Goal: Information Seeking & Learning: Find specific fact

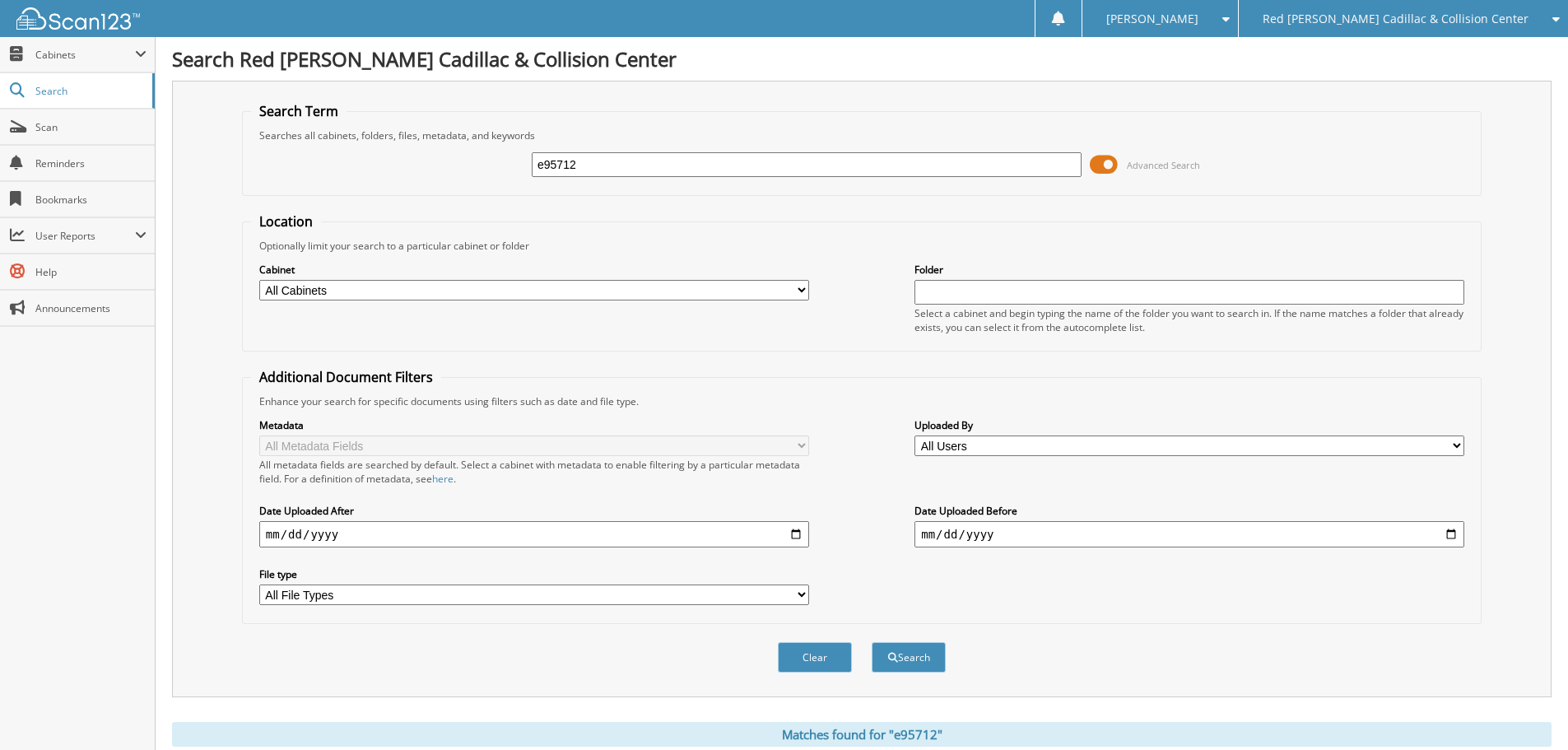
click at [679, 166] on input "e95712" at bounding box center [806, 164] width 550 height 25
type input "[PERSON_NAME]"
click at [872, 642] on button "Search" at bounding box center [909, 658] width 74 height 30
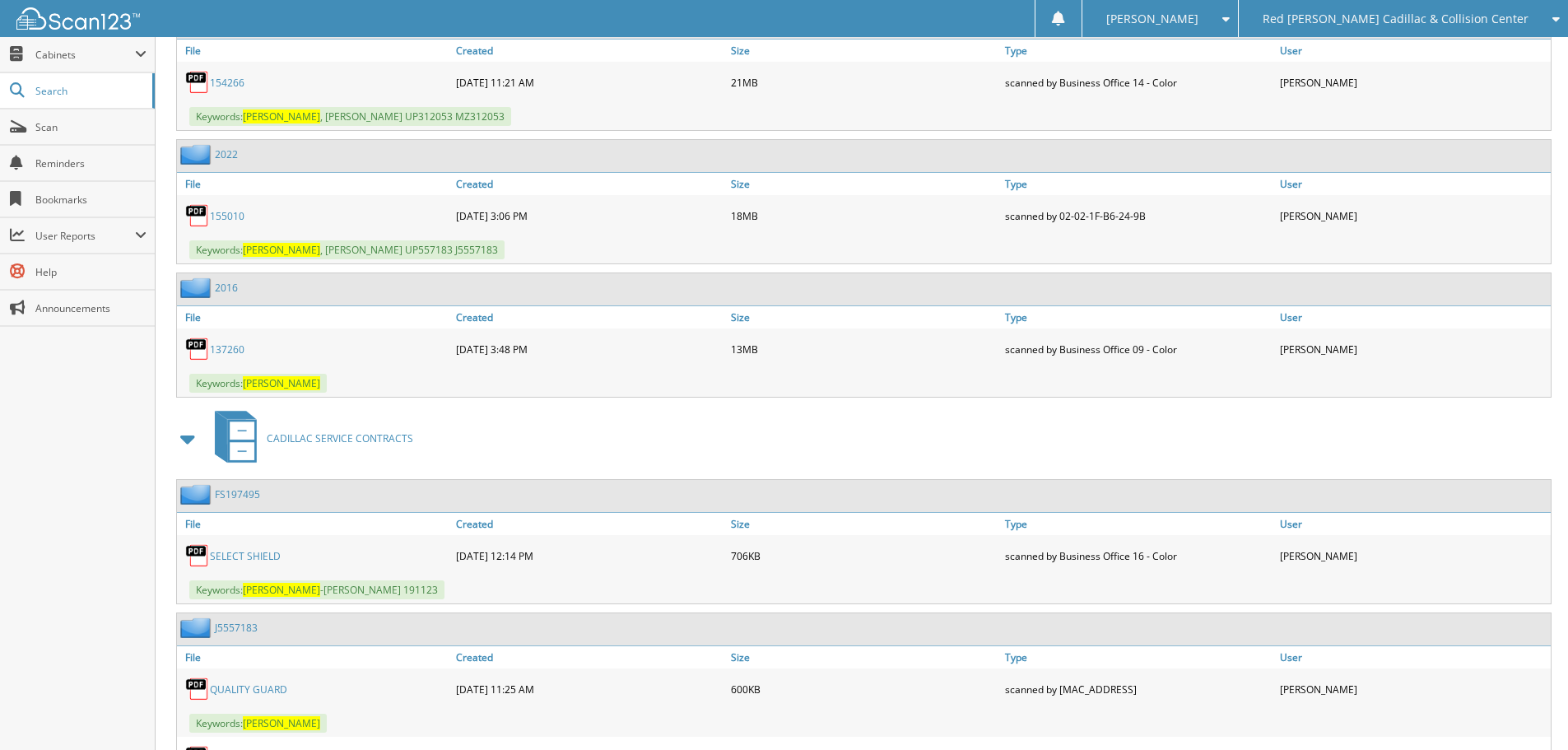
scroll to position [988, 0]
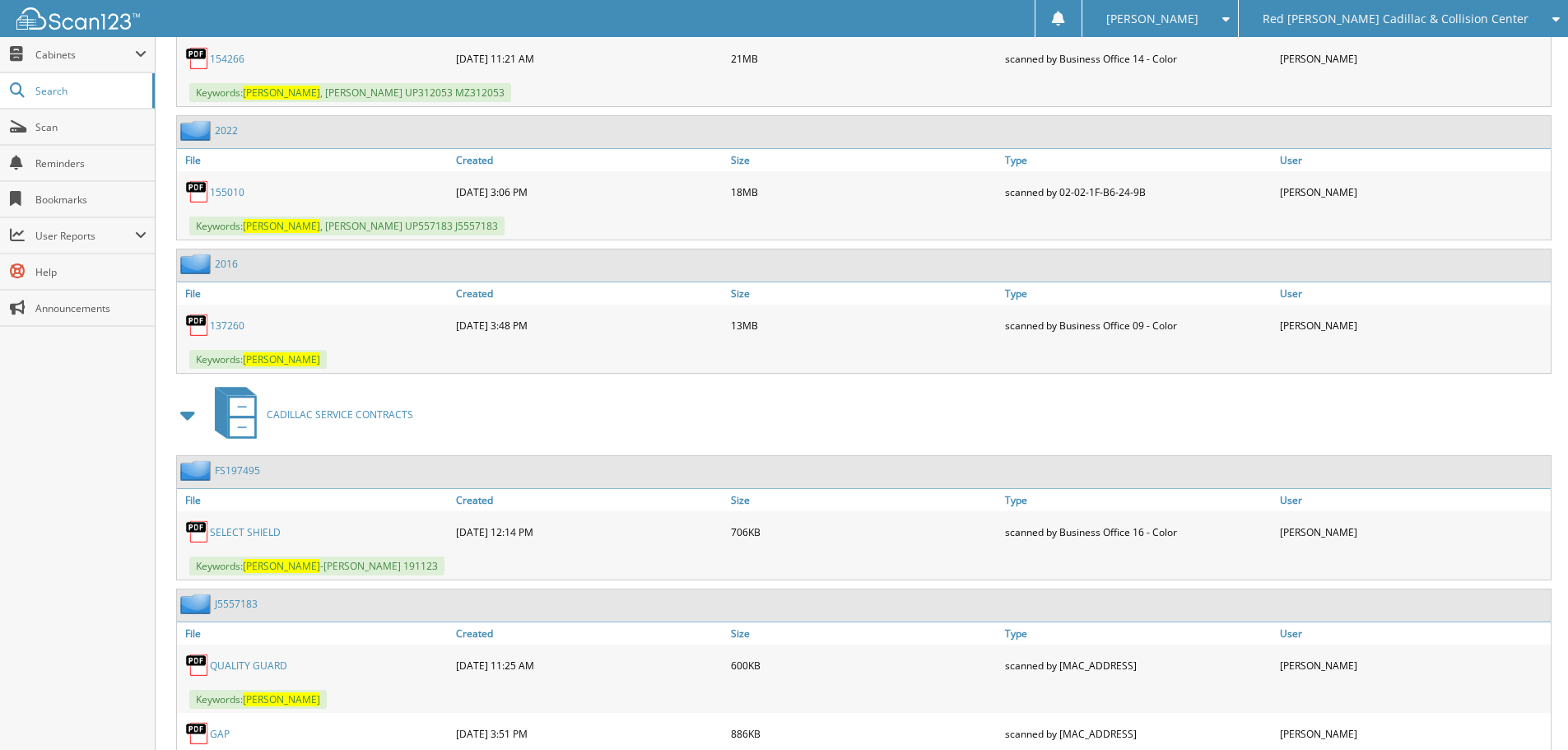
click at [225, 190] on link "155010" at bounding box center [227, 192] width 35 height 14
click at [1182, 251] on div "2016" at bounding box center [863, 266] width 1373 height 32
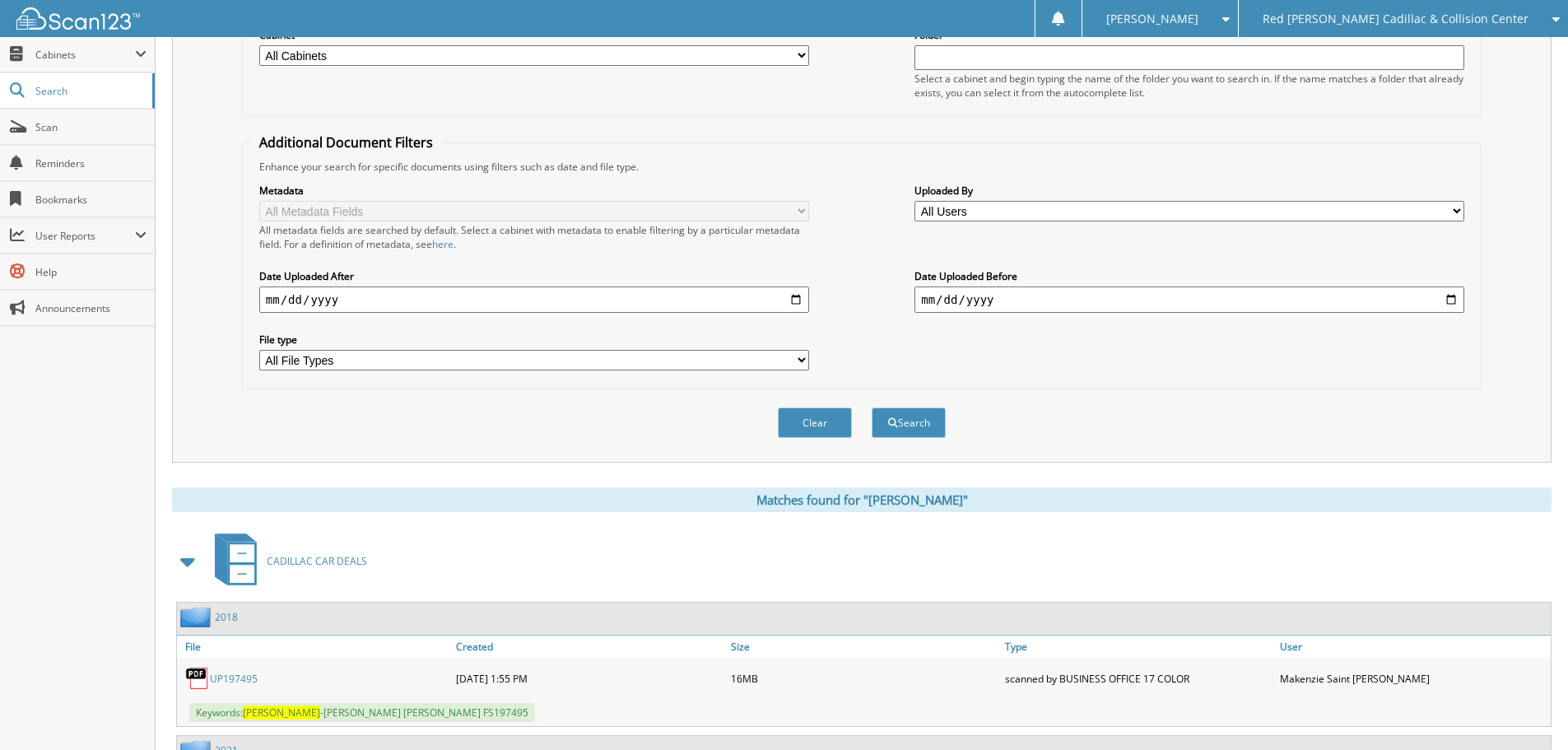
scroll to position [0, 0]
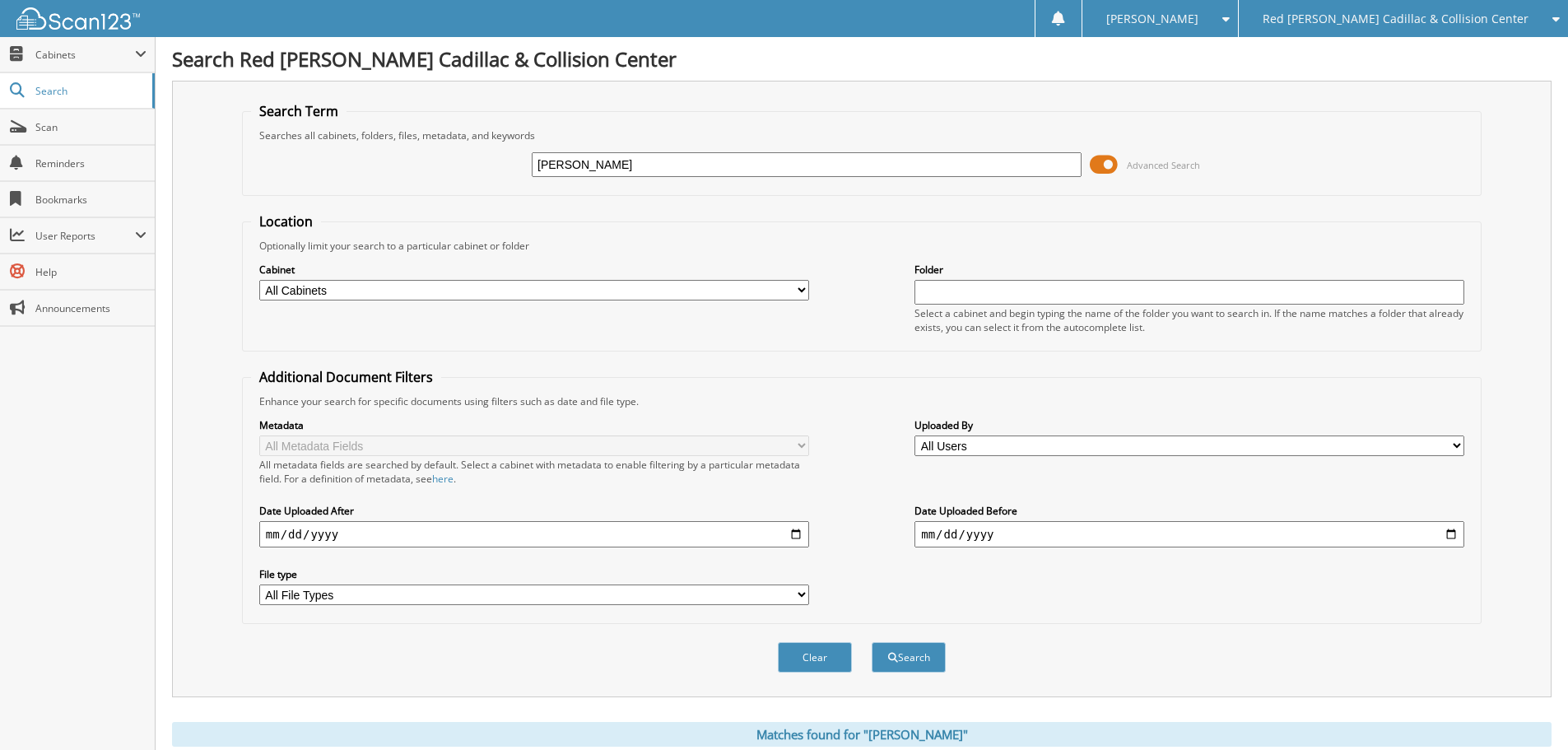
click at [530, 203] on form "Search Term Searches all cabinets, folders, files, metadata, and keywords [GEOG…" at bounding box center [861, 396] width 1240 height 588
click at [531, 203] on form "Search Term Searches all cabinets, folders, files, metadata, and keywords [GEOG…" at bounding box center [861, 396] width 1240 height 588
click at [600, 168] on input "[PERSON_NAME]" at bounding box center [806, 164] width 550 height 25
click at [798, 245] on div "Optionally limit your search to a particular cabinet or folder" at bounding box center [861, 245] width 1221 height 14
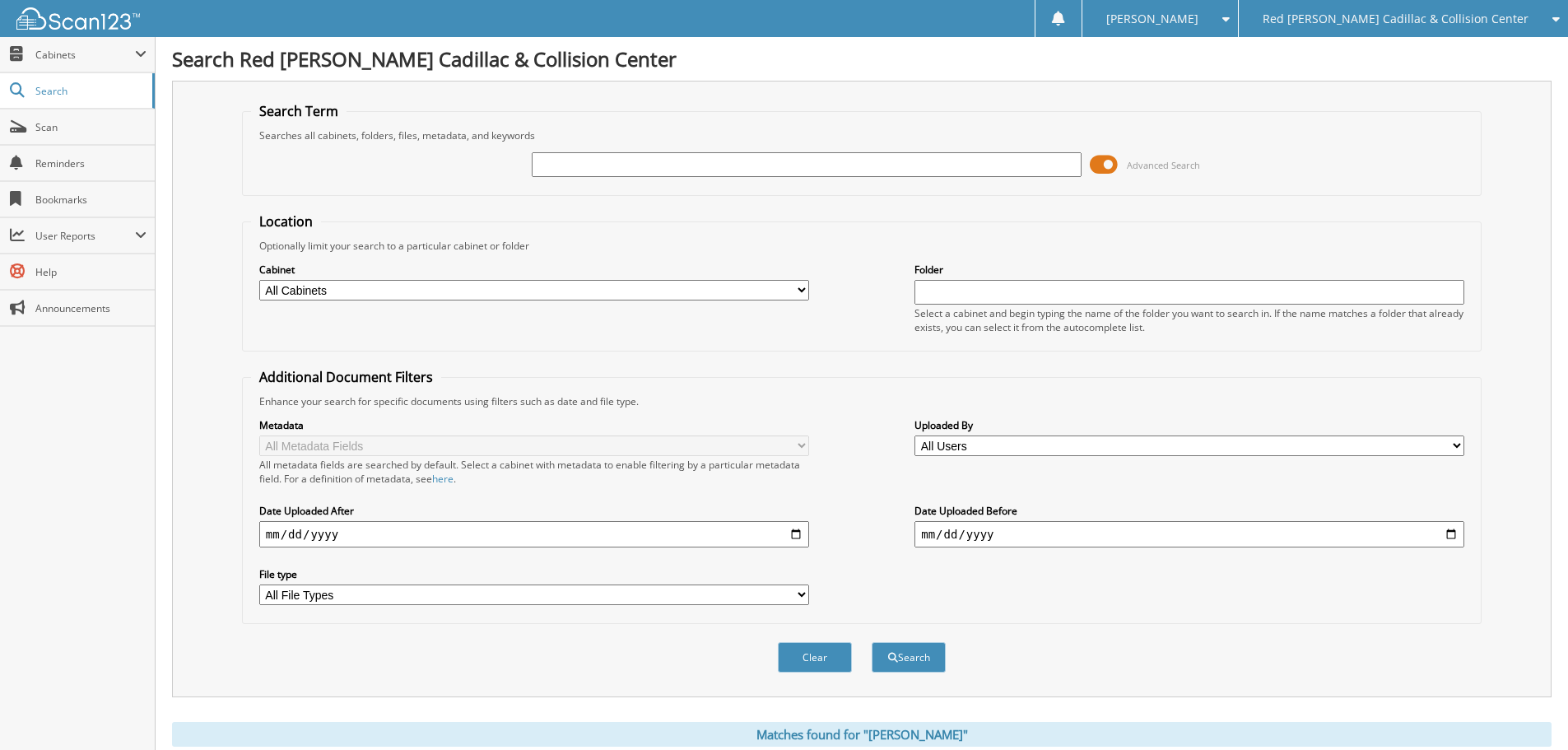
click at [798, 245] on div "Optionally limit your search to a particular cabinet or folder" at bounding box center [861, 245] width 1221 height 14
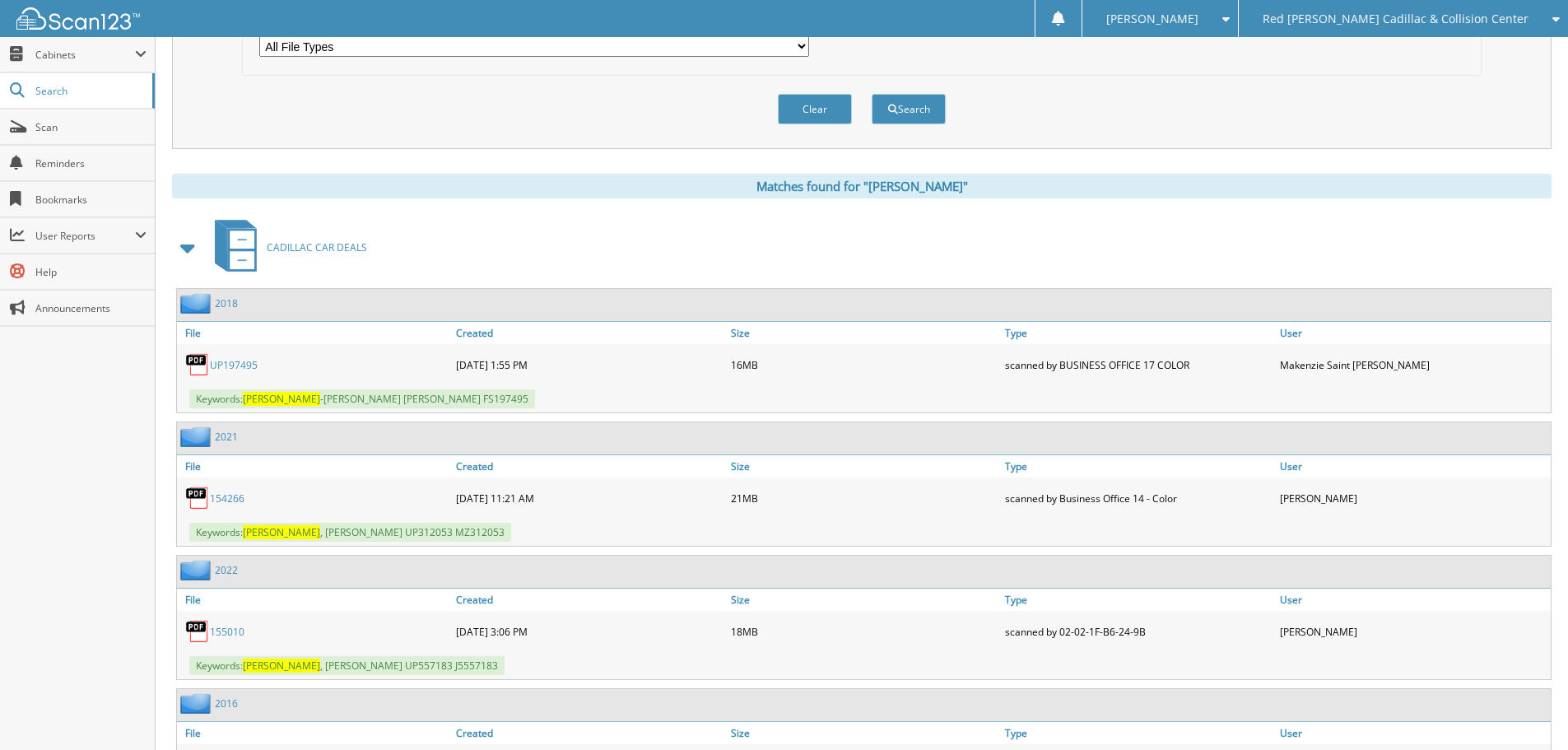
scroll to position [741, 0]
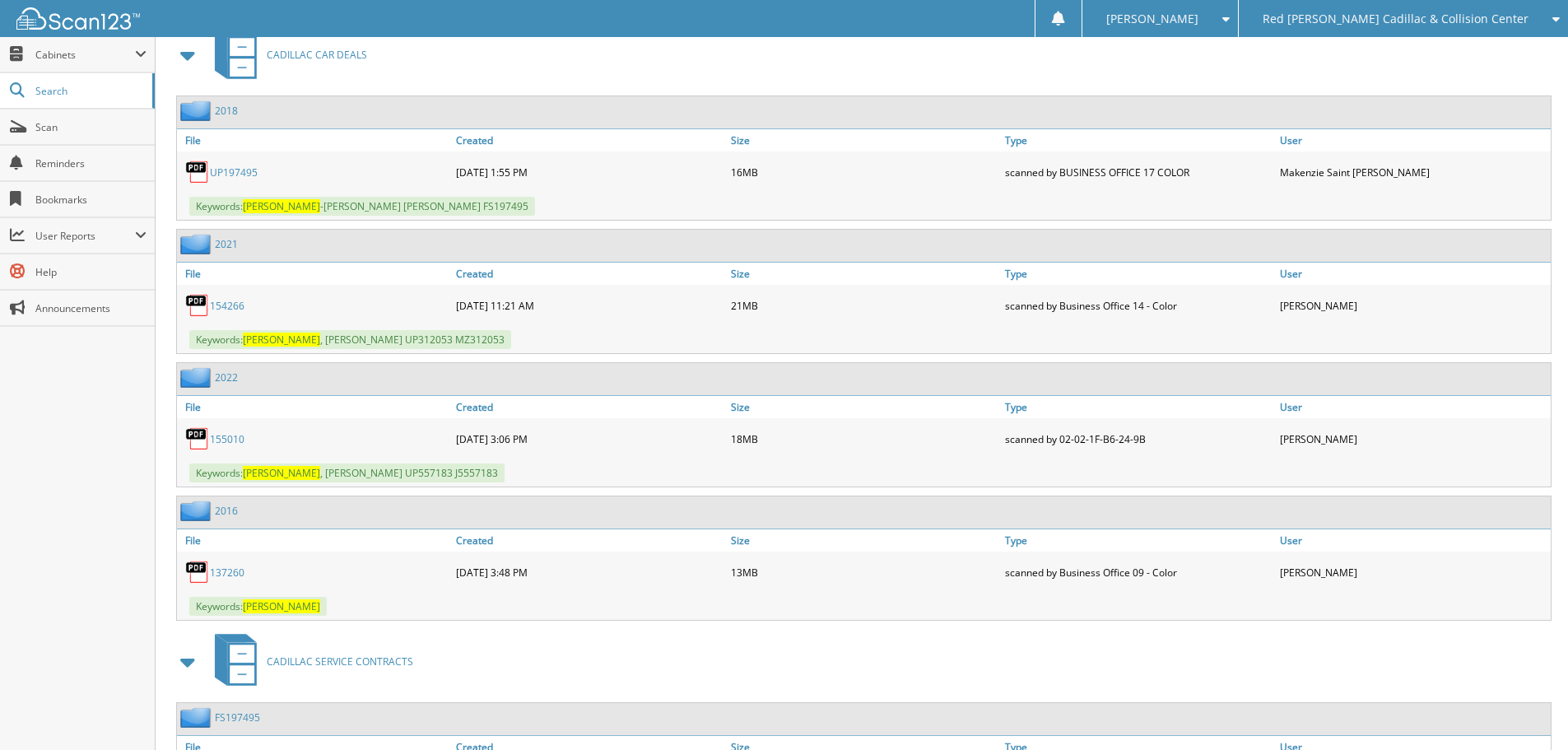
click at [118, 573] on div "Close Cabinets This Company All Companies Search Scan" at bounding box center [78, 394] width 156 height 713
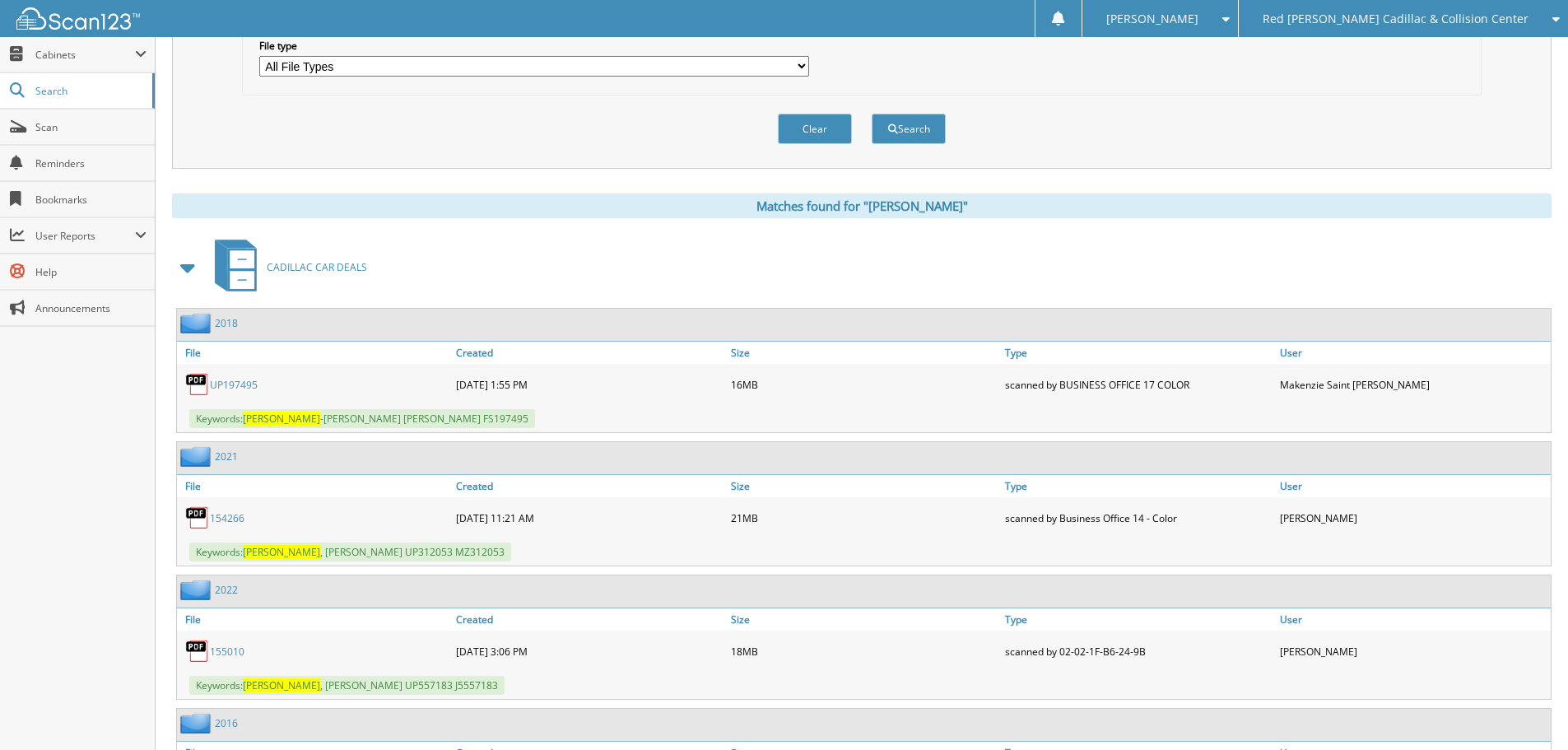
scroll to position [247, 0]
